Goal: Transaction & Acquisition: Purchase product/service

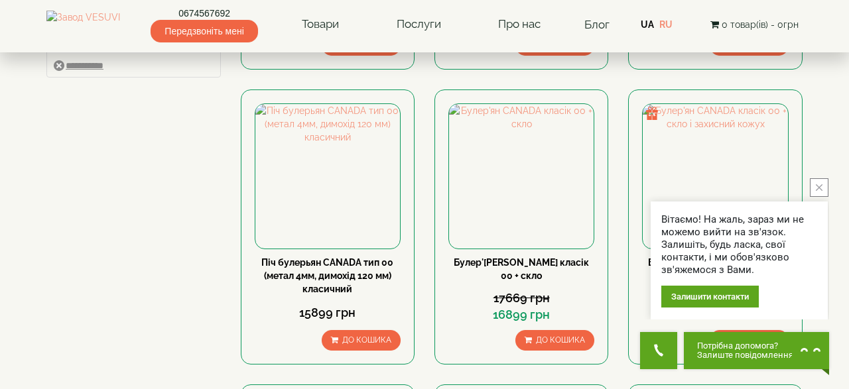
scroll to position [552, 0]
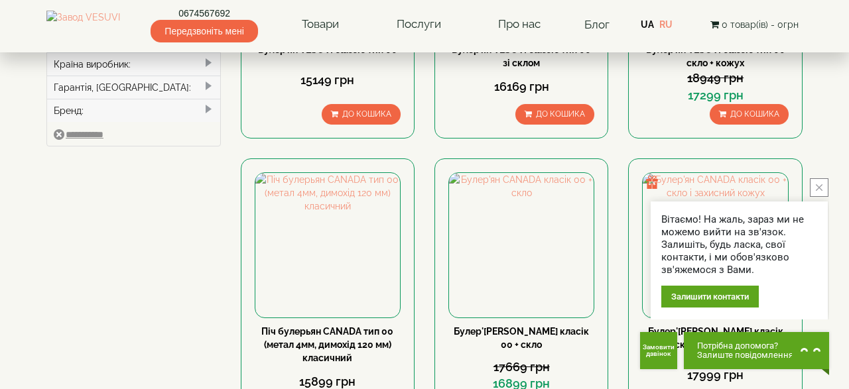
click at [820, 188] on icon "close button" at bounding box center [819, 187] width 7 height 7
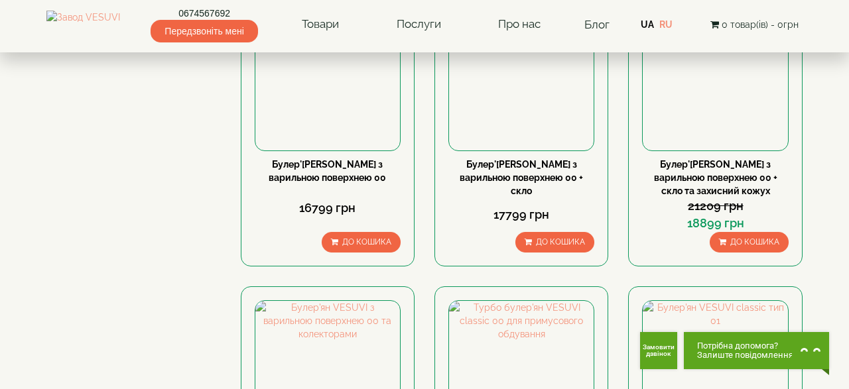
scroll to position [1518, 0]
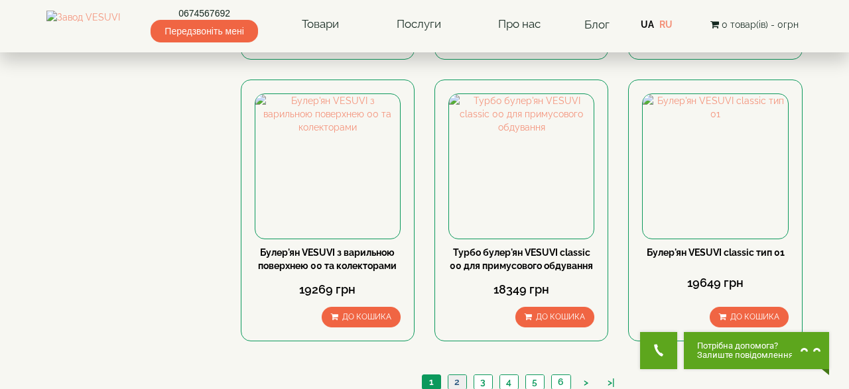
click at [460, 375] on link "2" at bounding box center [457, 382] width 19 height 14
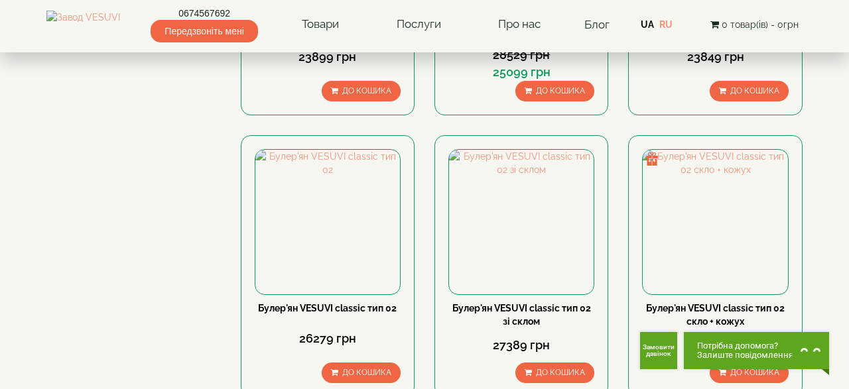
scroll to position [1518, 0]
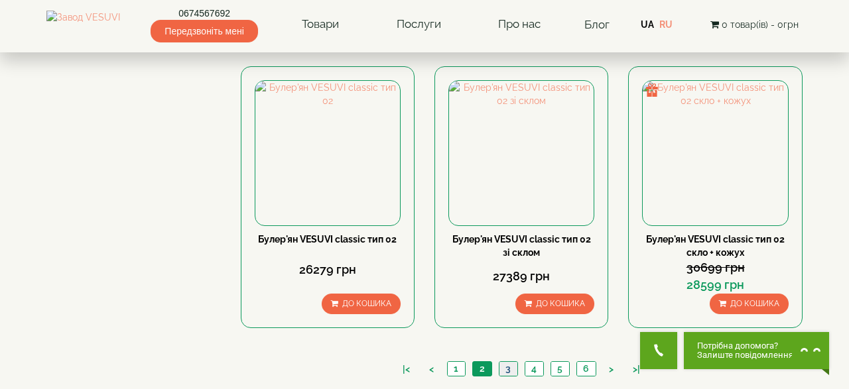
click at [511, 362] on link "3" at bounding box center [508, 369] width 19 height 14
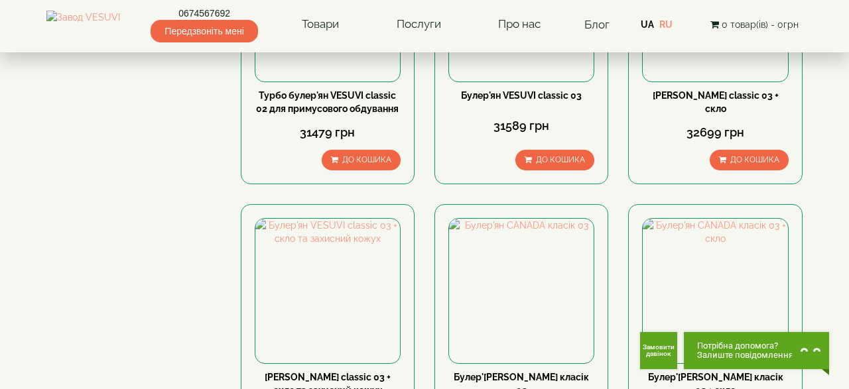
scroll to position [1518, 0]
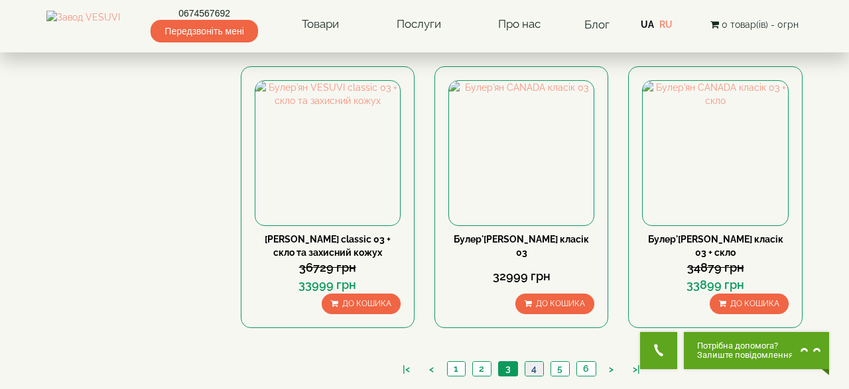
click at [532, 362] on link "4" at bounding box center [534, 369] width 19 height 14
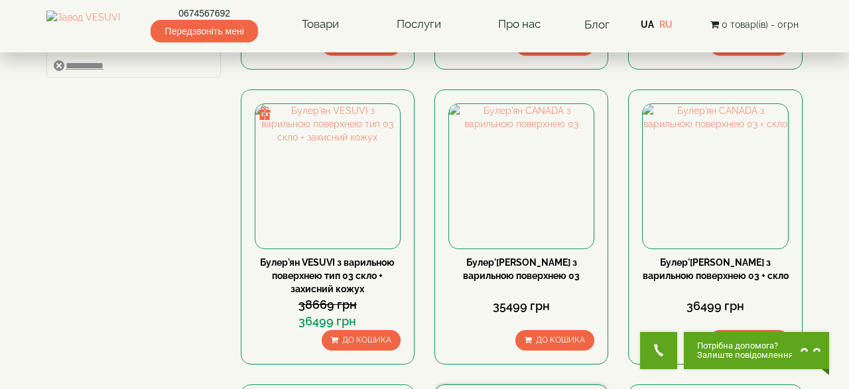
scroll to position [828, 0]
